Goal: Task Accomplishment & Management: Manage account settings

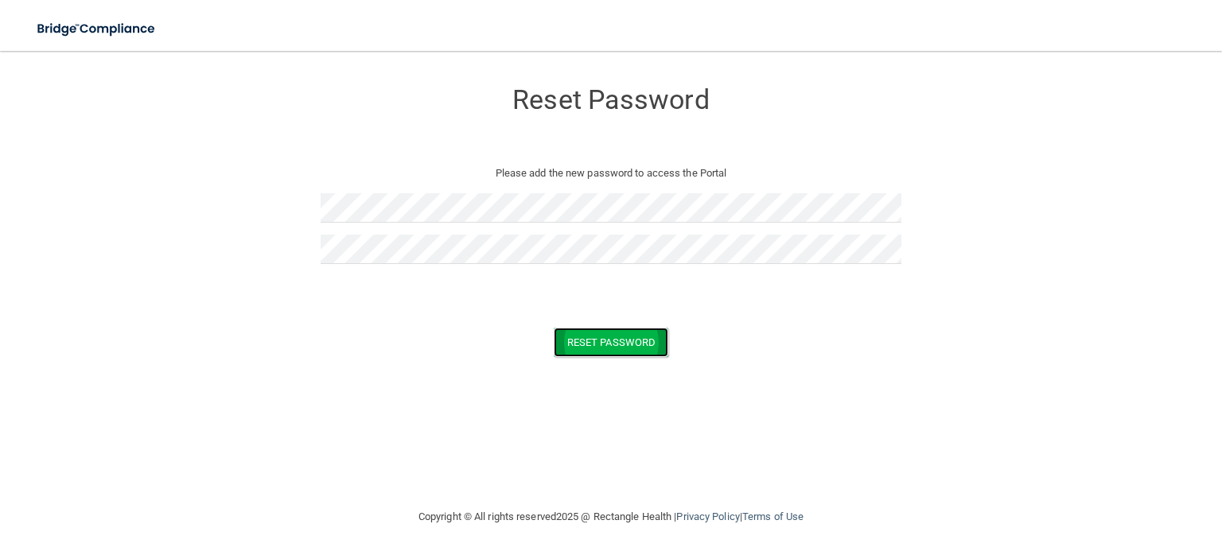
click at [582, 334] on button "Reset Password" at bounding box center [611, 342] width 115 height 29
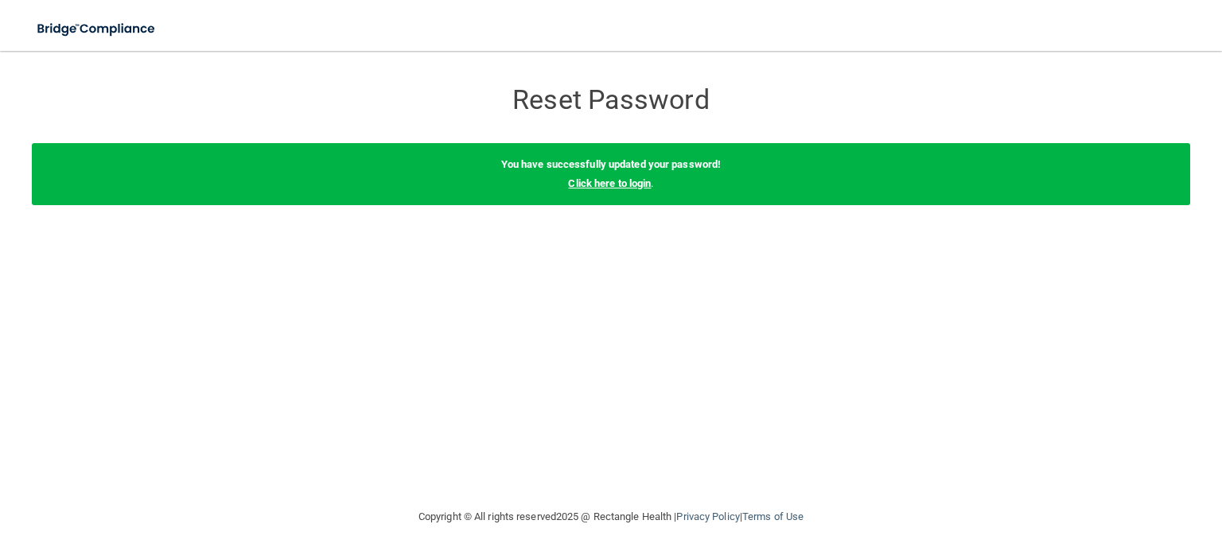
click at [587, 181] on link "Click here to login" at bounding box center [609, 183] width 83 height 12
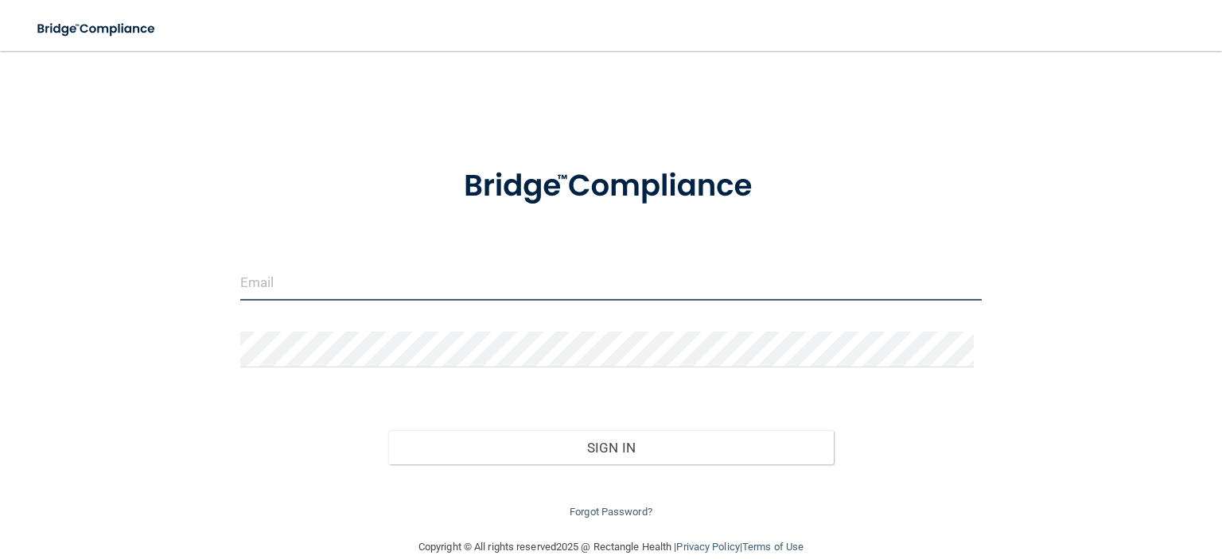
click at [326, 287] on input "email" at bounding box center [610, 283] width 741 height 36
type input "[PERSON_NAME][EMAIL_ADDRESS][PERSON_NAME][DOMAIN_NAME]"
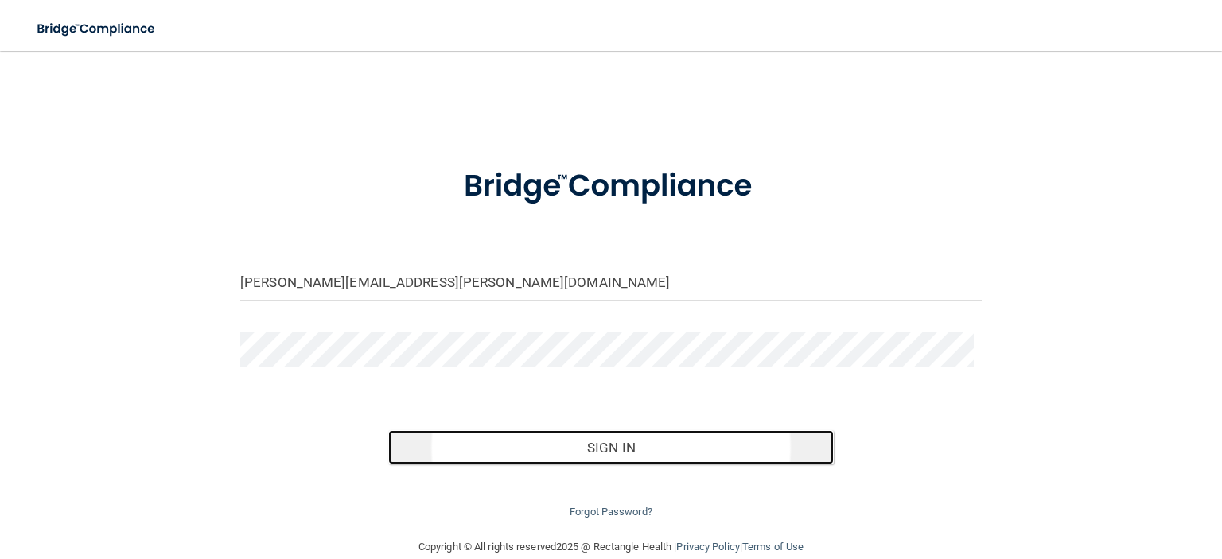
click at [614, 442] on button "Sign In" at bounding box center [610, 447] width 445 height 35
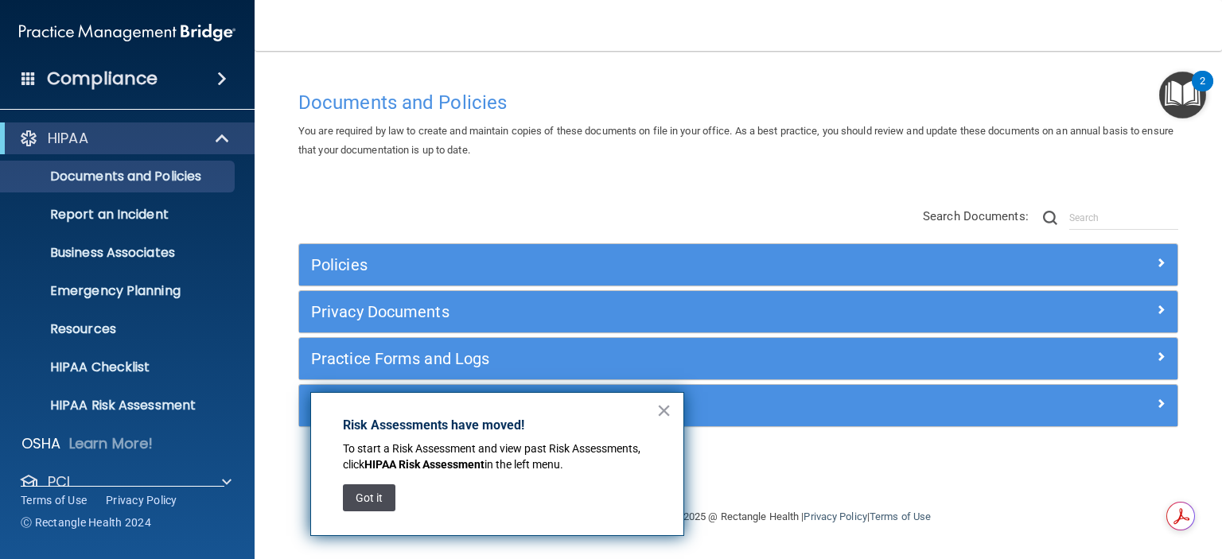
click at [371, 498] on button "Got it" at bounding box center [369, 497] width 52 height 27
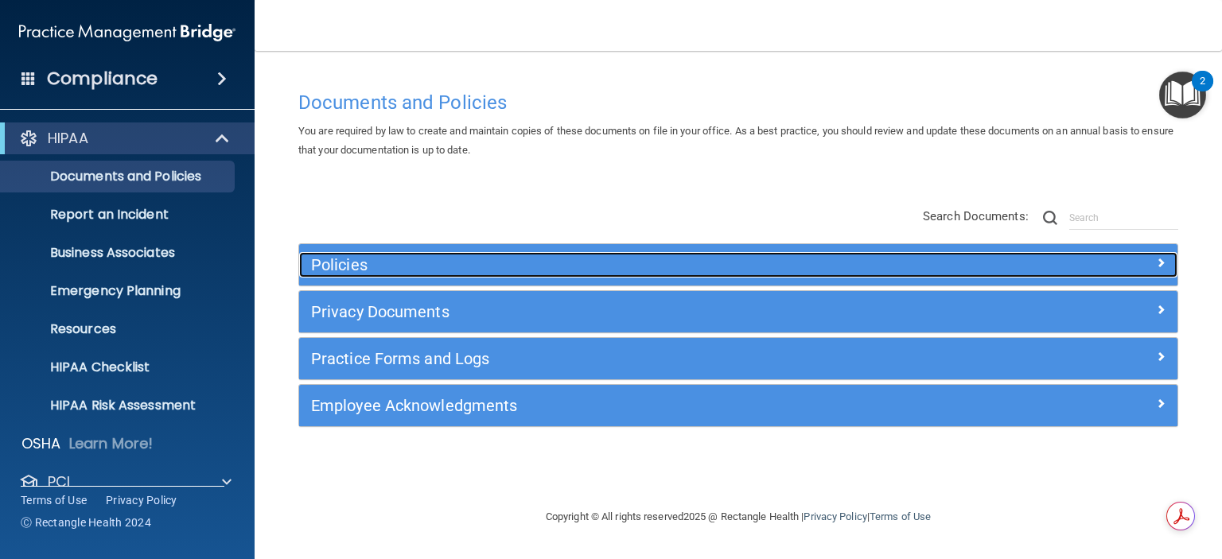
click at [333, 262] on h5 "Policies" at bounding box center [628, 264] width 635 height 17
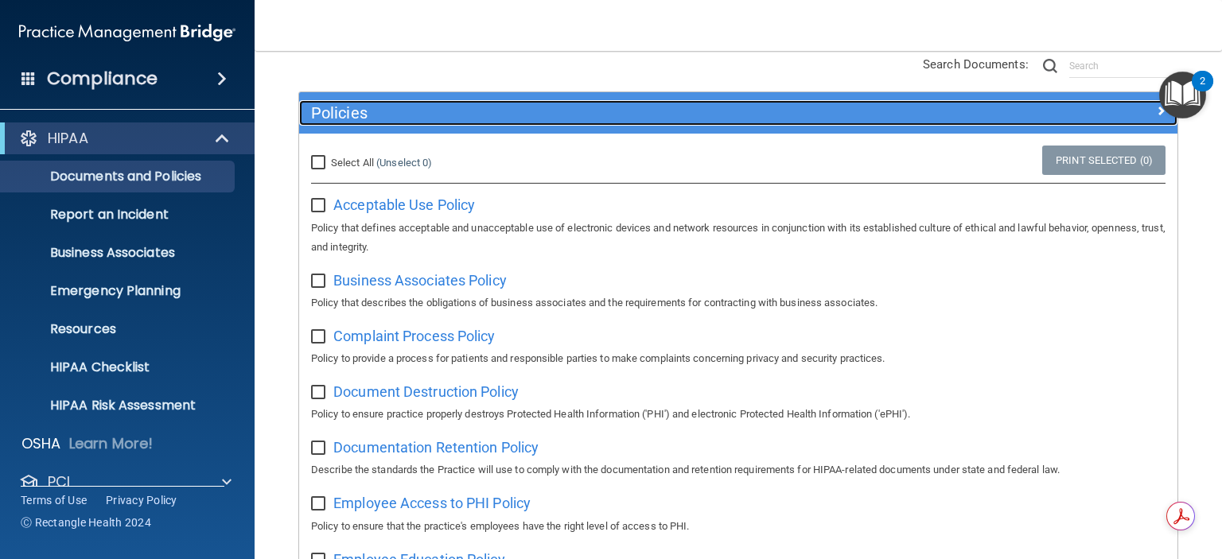
scroll to position [80, 0]
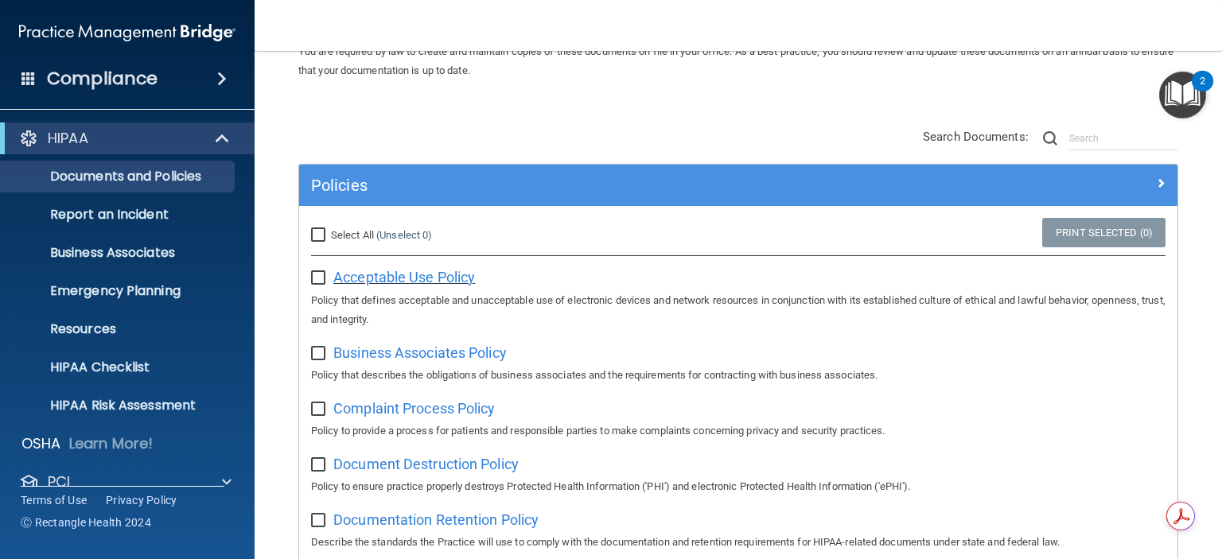
click at [415, 274] on span "Acceptable Use Policy" at bounding box center [404, 277] width 142 height 17
click at [321, 274] on input "checkbox" at bounding box center [320, 278] width 18 height 13
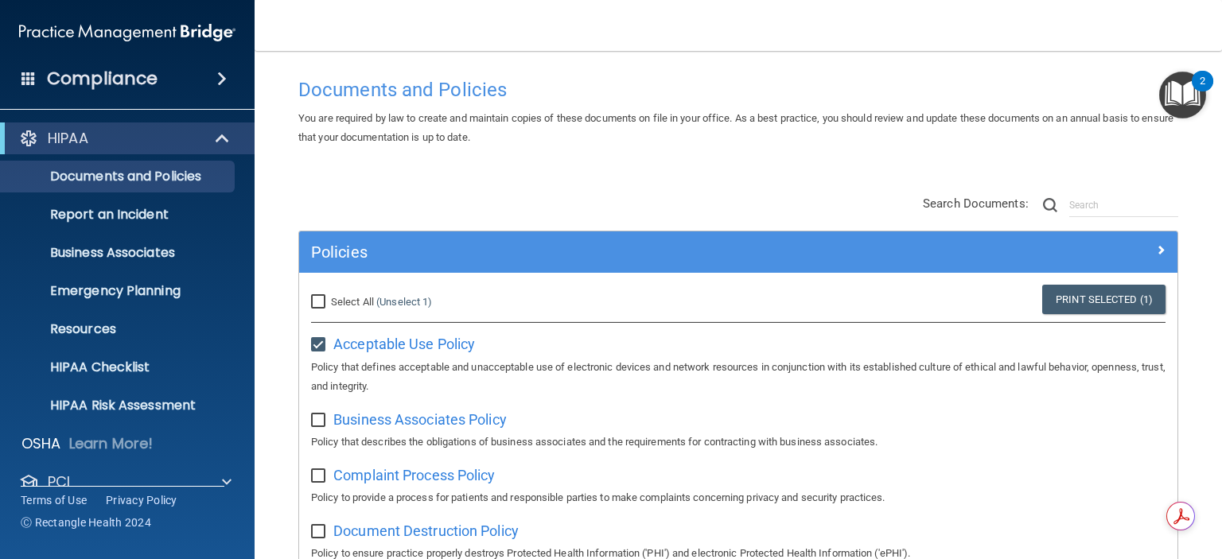
scroll to position [5, 0]
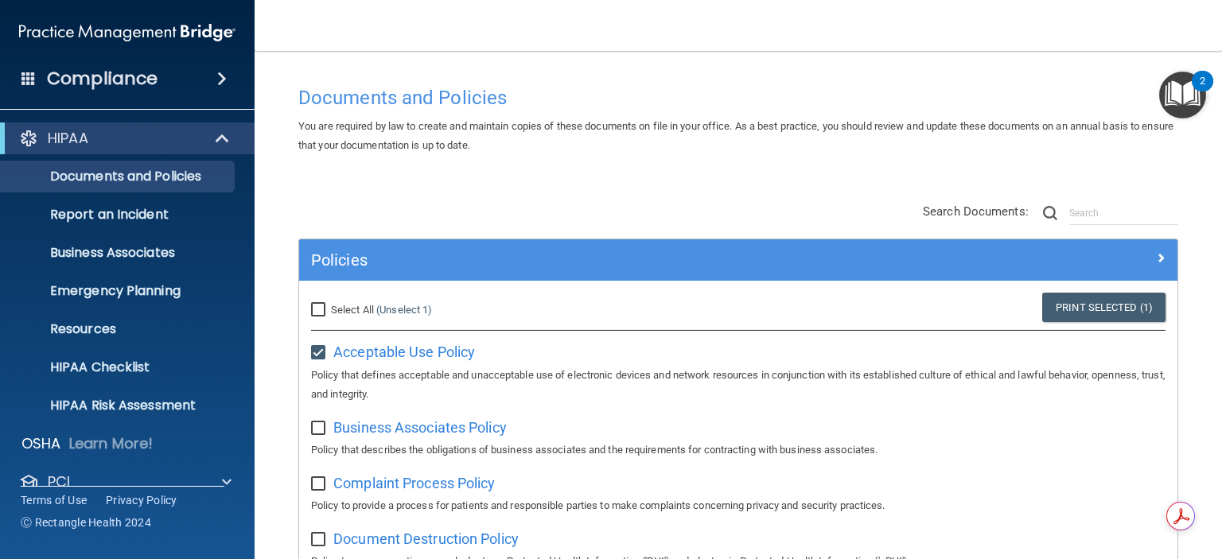
click at [316, 349] on input "checkbox" at bounding box center [320, 353] width 18 height 13
checkbox input "false"
click at [1192, 88] on img "Open Resource Center, 2 new notifications" at bounding box center [1182, 95] width 47 height 47
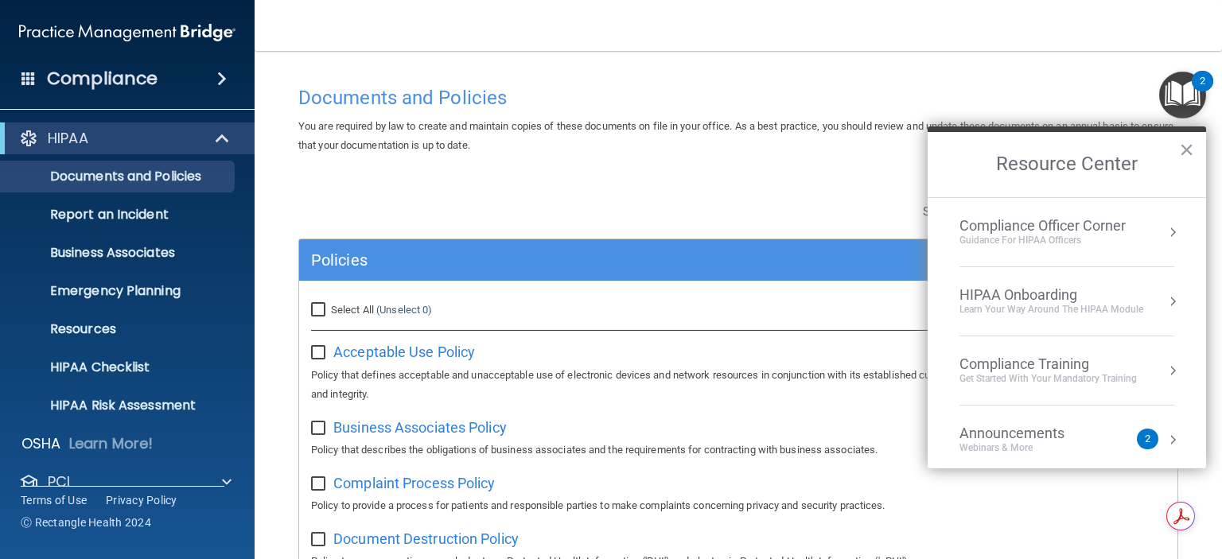
click at [1032, 360] on div "Compliance Training" at bounding box center [1047, 364] width 177 height 17
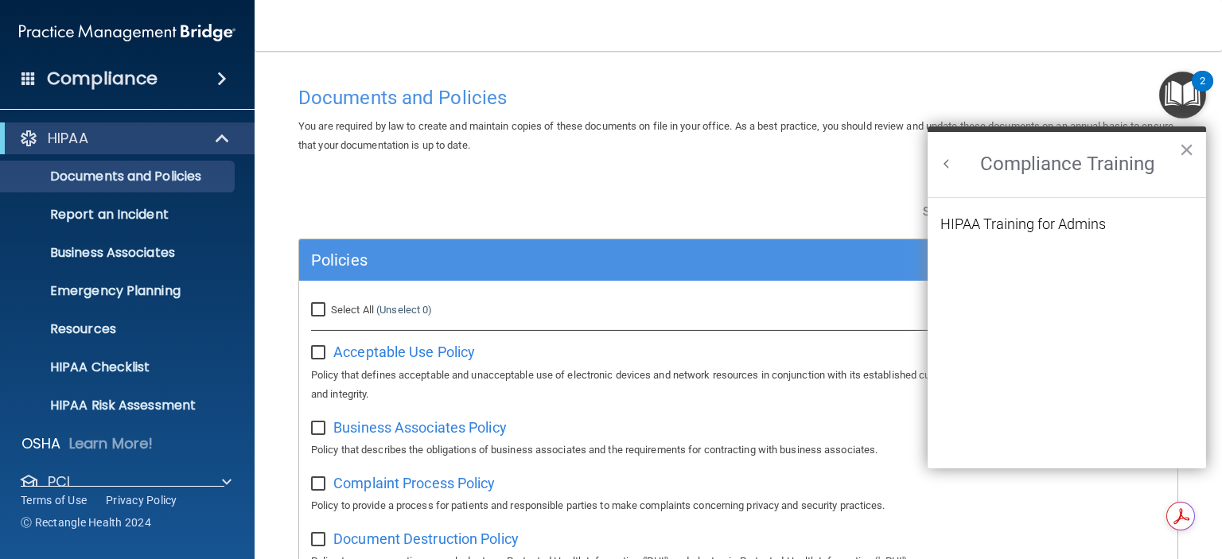
scroll to position [0, 0]
click at [1020, 222] on div "HIPAA Training for Admins" at bounding box center [1022, 224] width 165 height 14
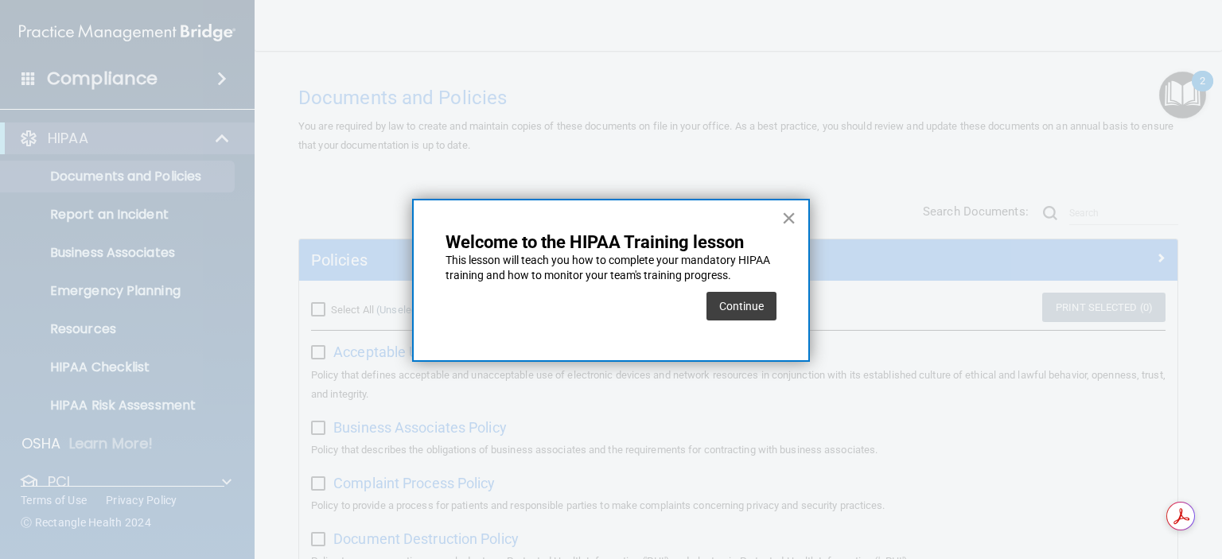
click at [787, 219] on button "×" at bounding box center [788, 217] width 15 height 25
